Goal: Task Accomplishment & Management: Manage account settings

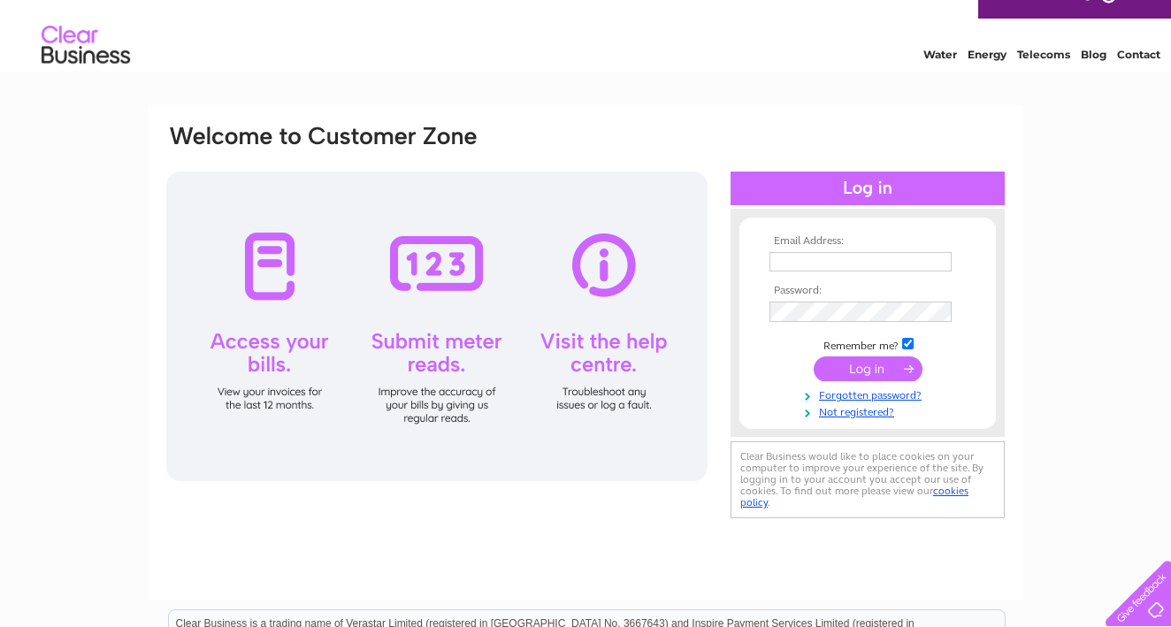
scroll to position [30, 0]
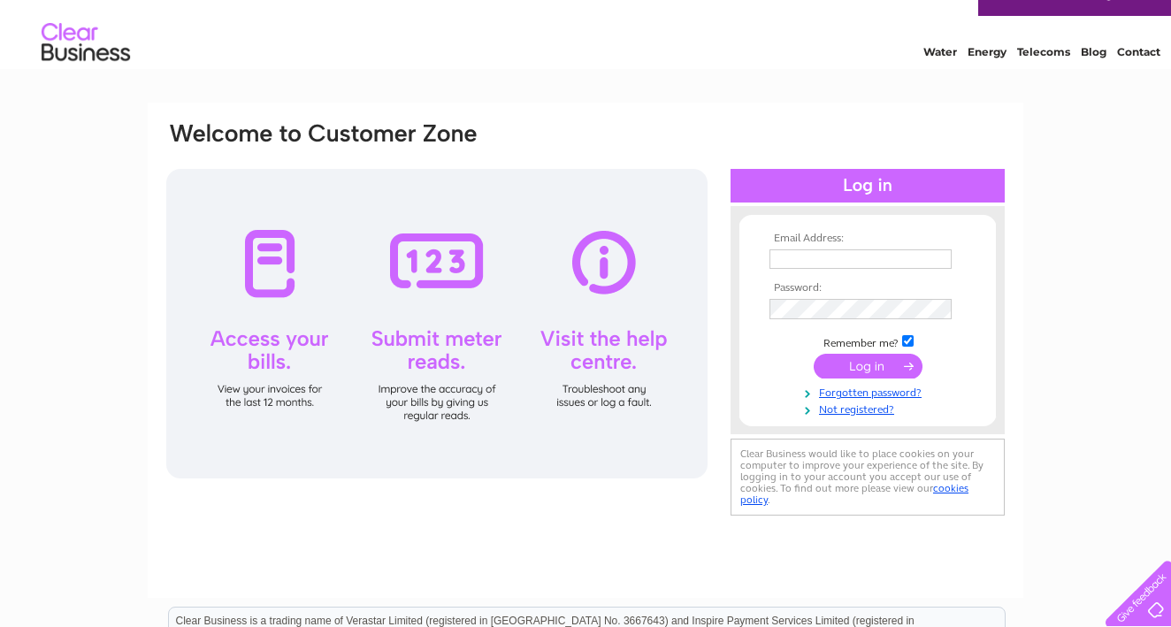
click at [804, 247] on td at bounding box center [867, 259] width 205 height 28
click at [884, 269] on td at bounding box center [867, 259] width 205 height 28
click at [890, 262] on input "text" at bounding box center [861, 258] width 182 height 19
type input "duncan.sutherland@blueyonder.co.ukl"
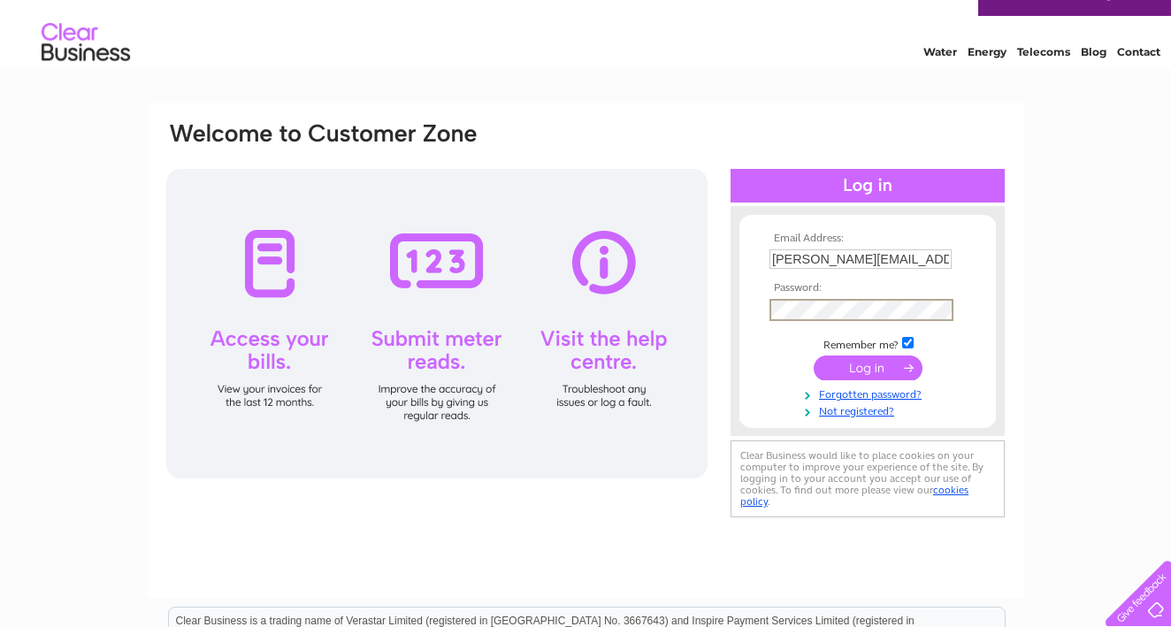
click at [868, 366] on input "submit" at bounding box center [868, 368] width 109 height 25
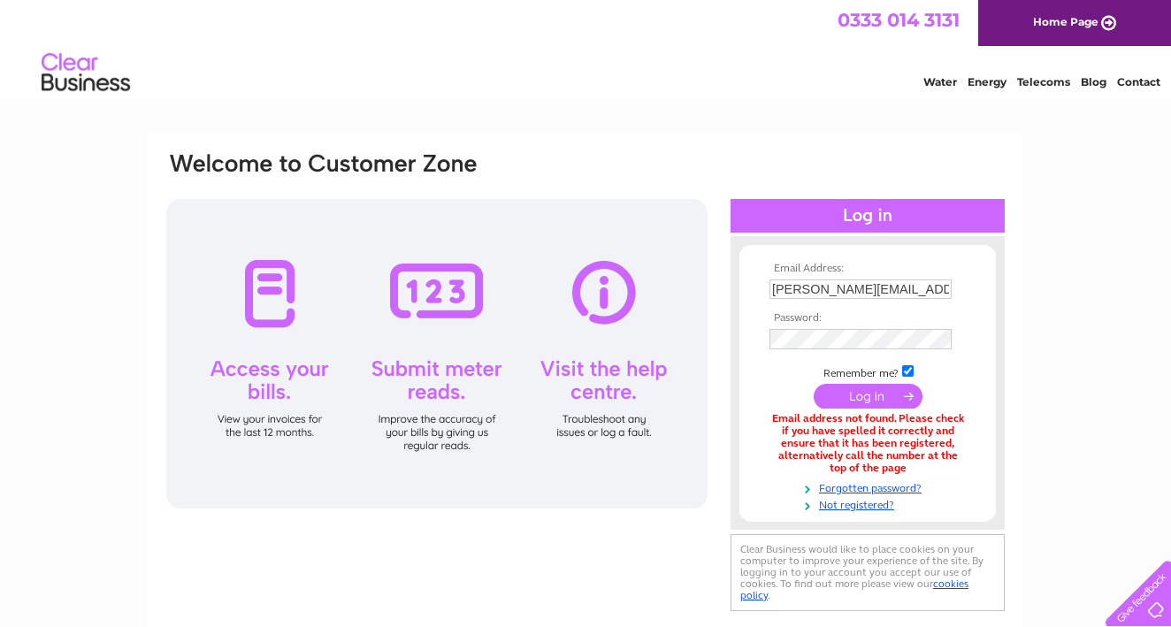
click at [906, 394] on input "submit" at bounding box center [868, 396] width 109 height 25
click at [949, 287] on input "[PERSON_NAME][EMAIL_ADDRESS][PERSON_NAME]" at bounding box center [862, 289] width 184 height 21
click at [948, 285] on input "duncan.sutherland@er.co.ukl" at bounding box center [862, 289] width 184 height 21
click at [895, 291] on input "duncan.sutherland@er.co.uk" at bounding box center [862, 289] width 184 height 21
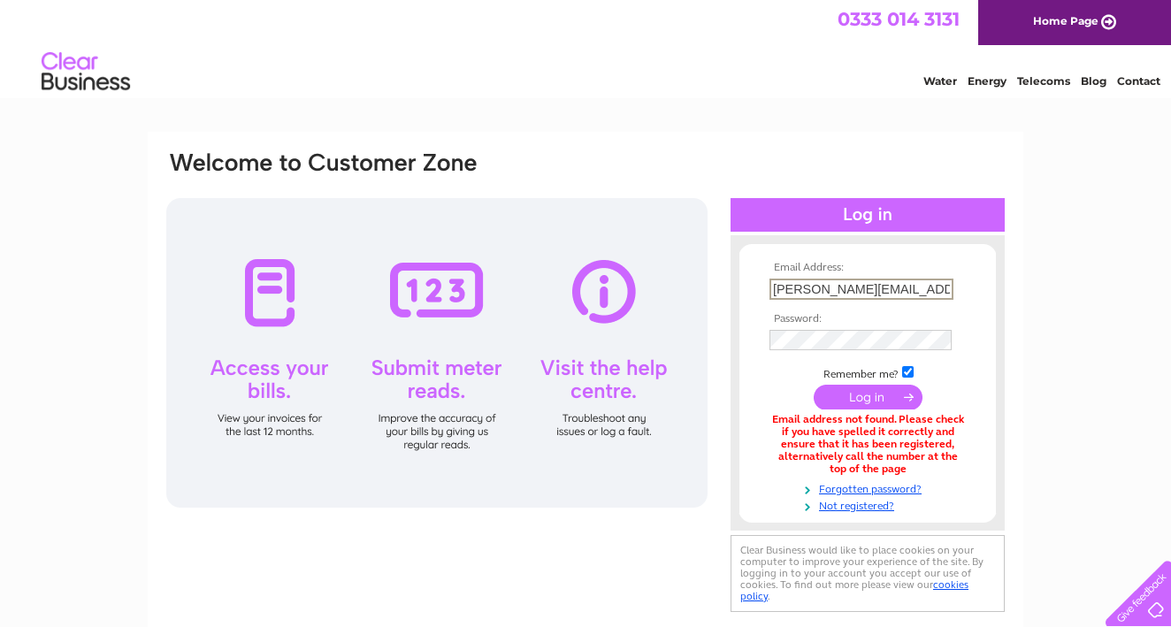
drag, startPoint x: 920, startPoint y: 288, endPoint x: 965, endPoint y: 287, distance: 45.1
click at [920, 288] on input "duncan.sutherland@bluer.co.uk" at bounding box center [862, 289] width 184 height 21
type input "duncan.sutherland@blueyonder.co.uk"
click at [868, 396] on input "submit" at bounding box center [868, 398] width 109 height 25
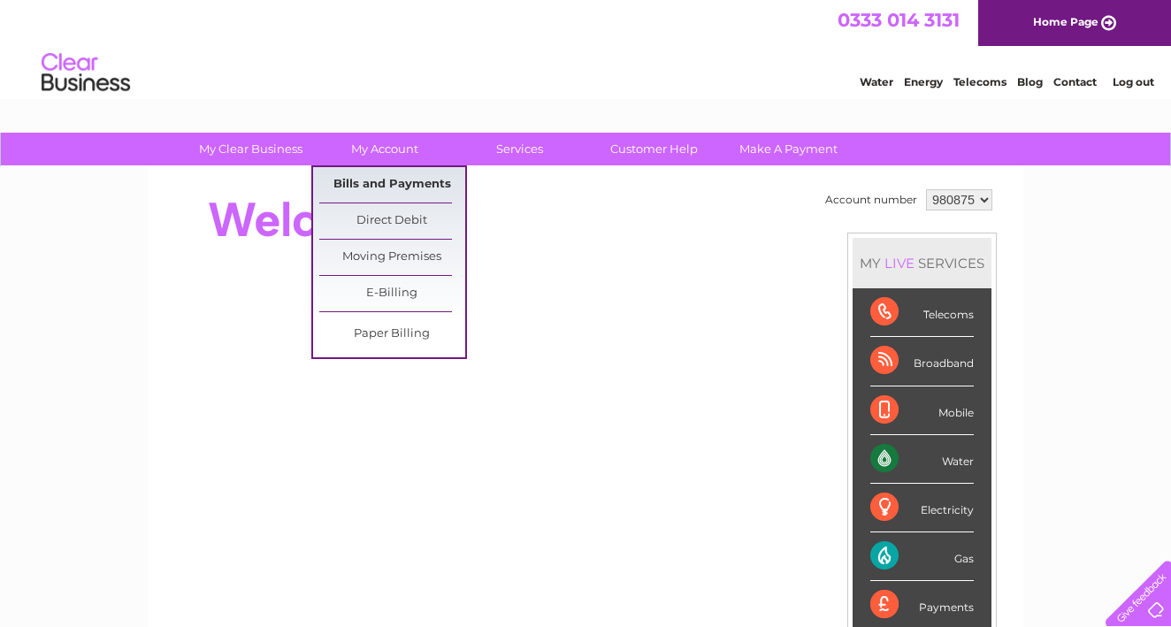
click at [377, 180] on link "Bills and Payments" at bounding box center [392, 184] width 146 height 35
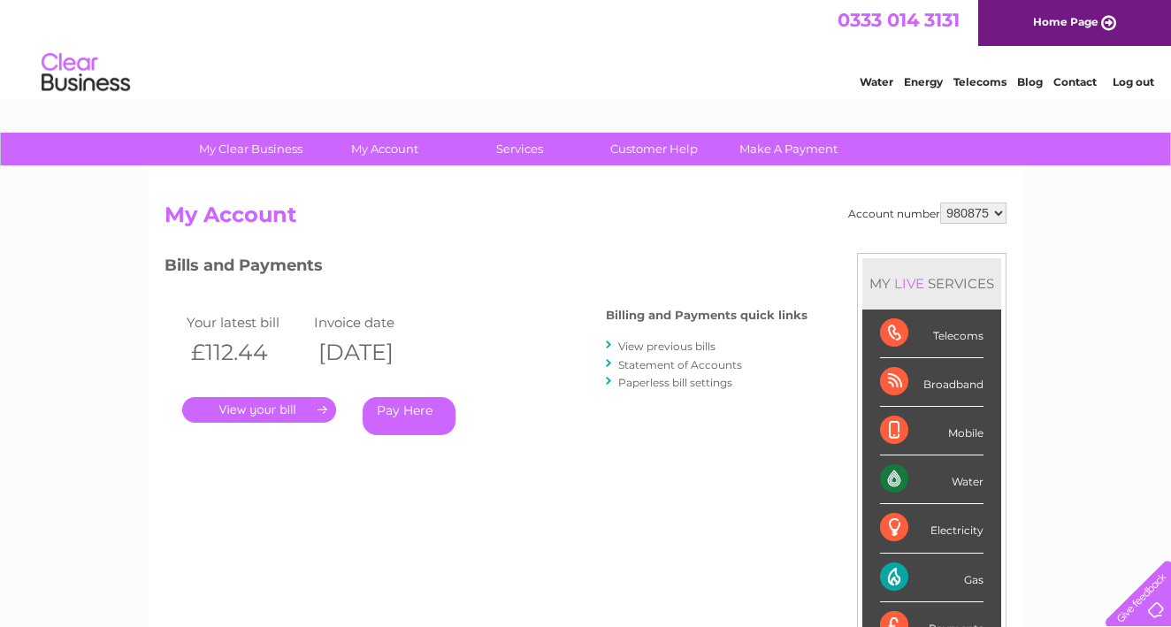
click at [281, 403] on link "." at bounding box center [259, 410] width 154 height 26
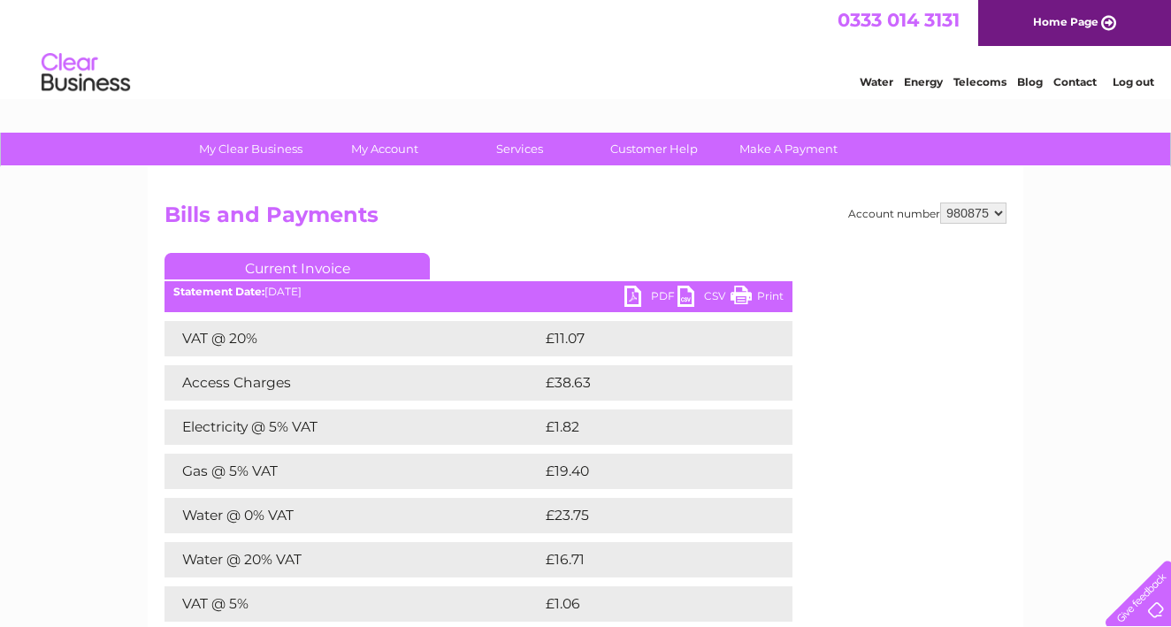
click at [643, 291] on link "PDF" at bounding box center [650, 299] width 53 height 26
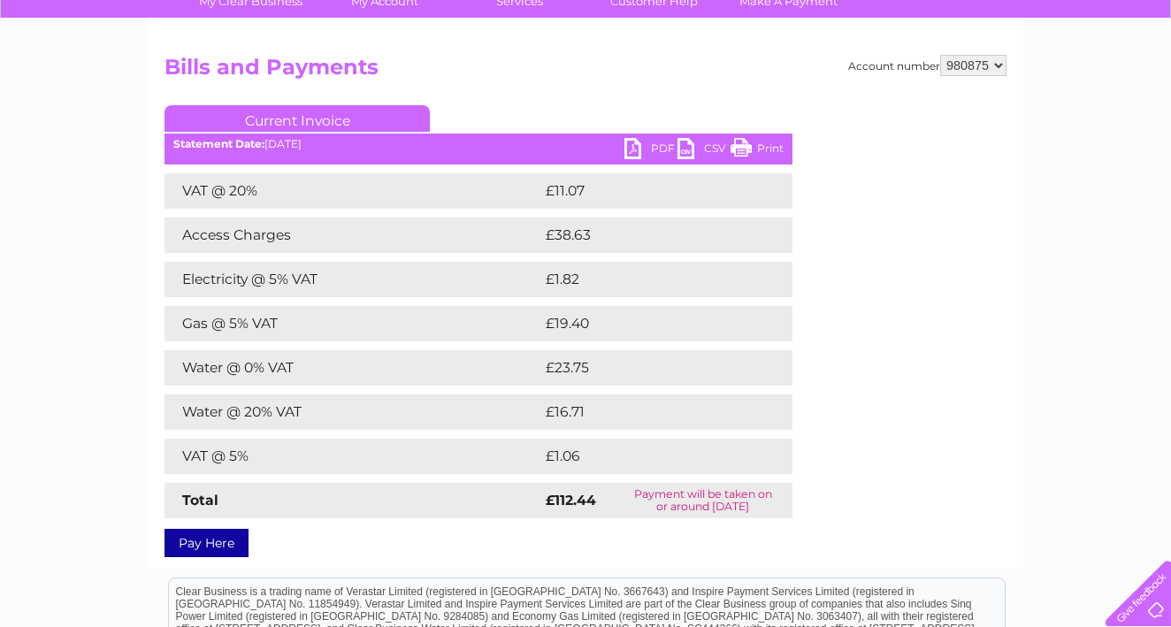
scroll to position [167, 0]
